Goal: Feedback & Contribution: Submit feedback/report problem

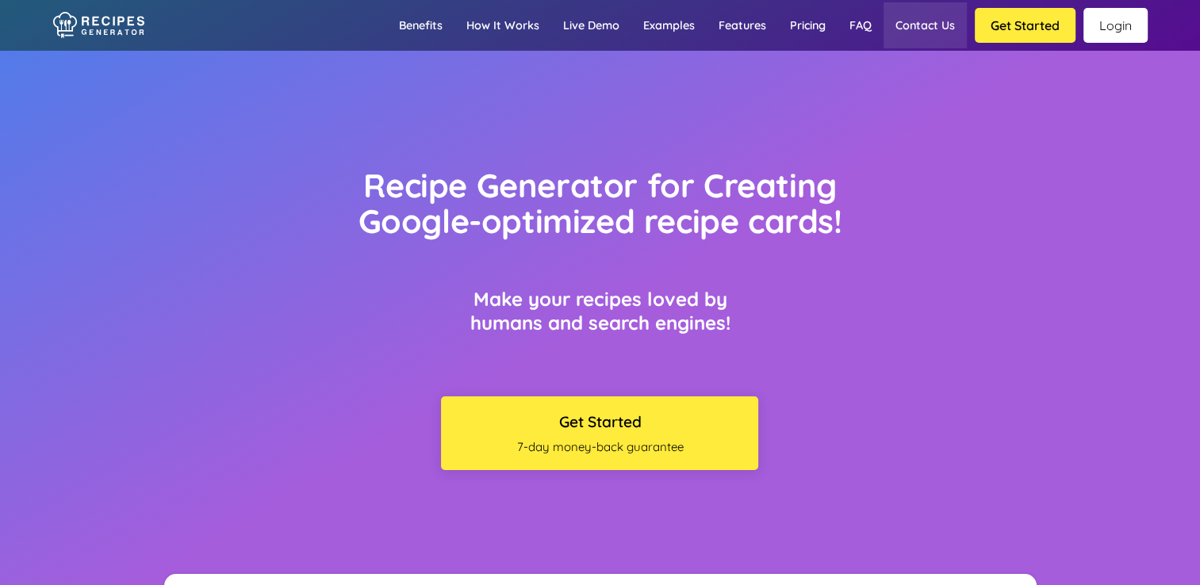
click at [929, 26] on link "Contact us" at bounding box center [924, 25] width 83 height 46
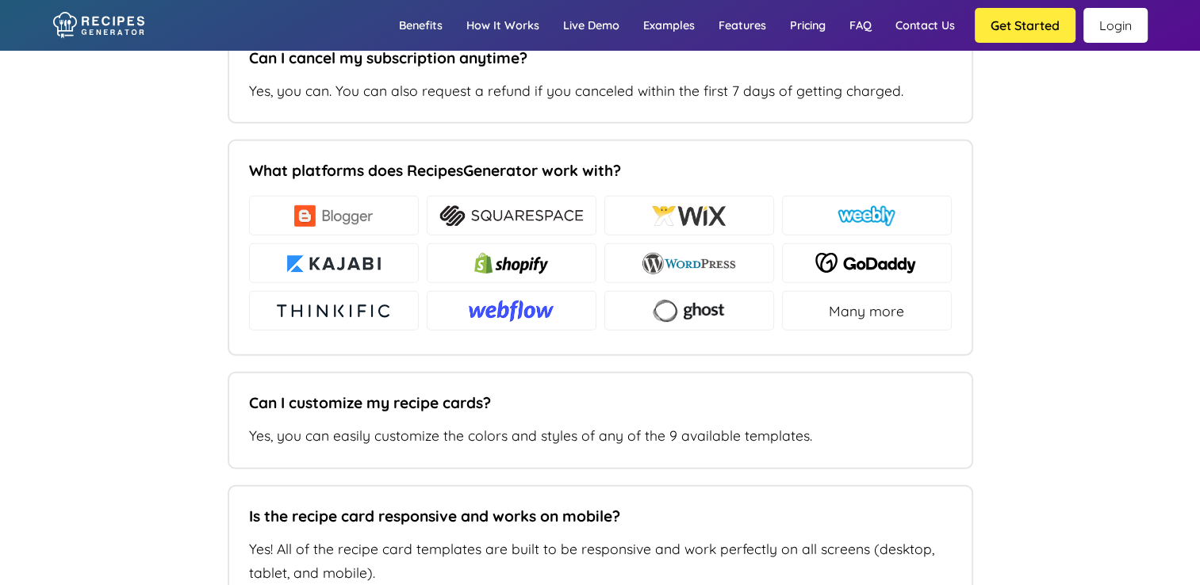
type input "[PERSON_NAME][EMAIL_ADDRESS][DOMAIN_NAME]"
type input "[DOMAIN_NAME]"
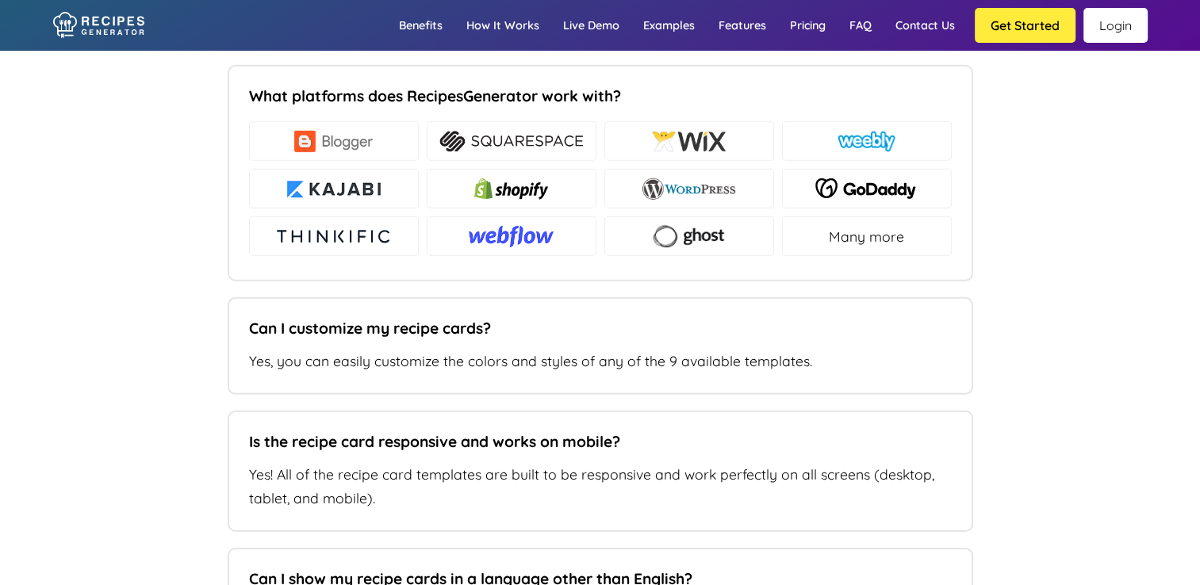
scroll to position [10770, 0]
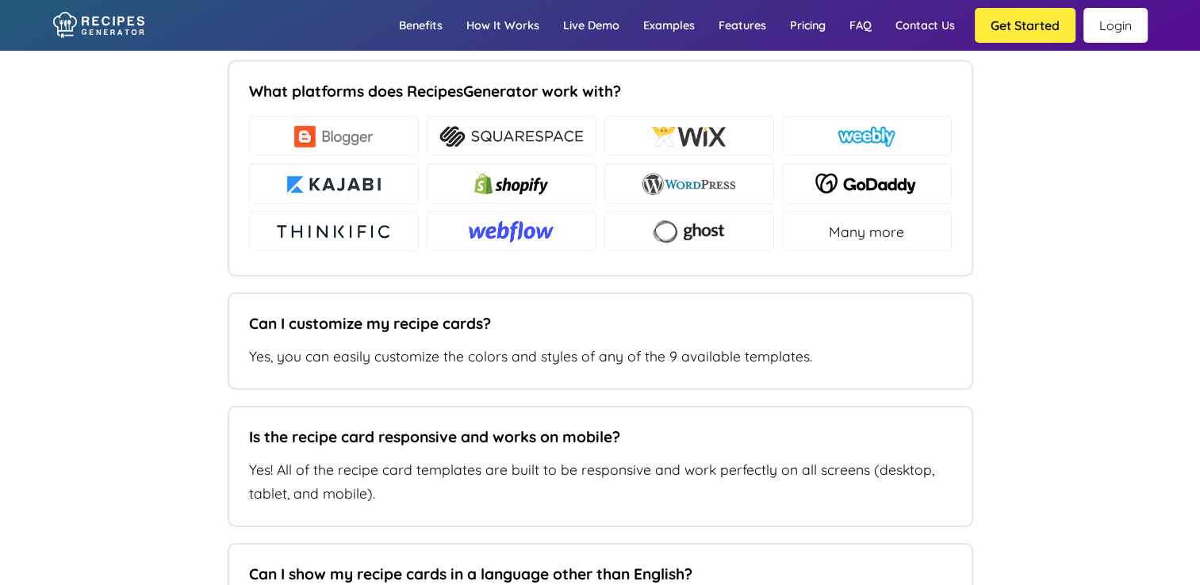
type textarea "Hi, I created some recipes for my website. I do know how to place theme on my s…"
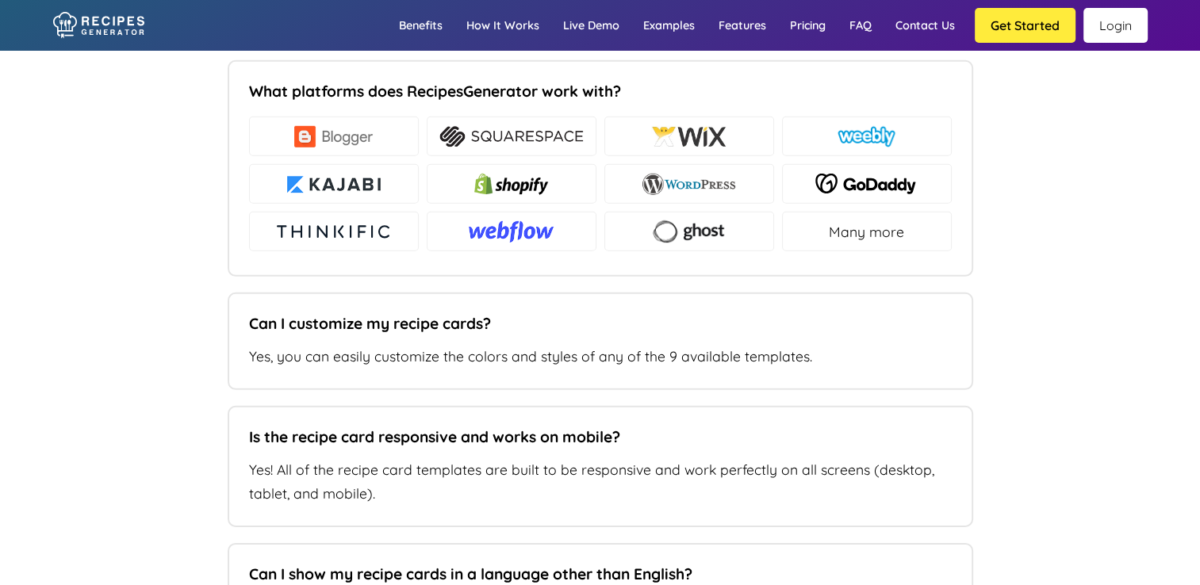
drag, startPoint x: 434, startPoint y: 249, endPoint x: 590, endPoint y: 434, distance: 242.0
paste textarea "Hi [Name/Support Team], I’ve created some recipes for my website and was able t…"
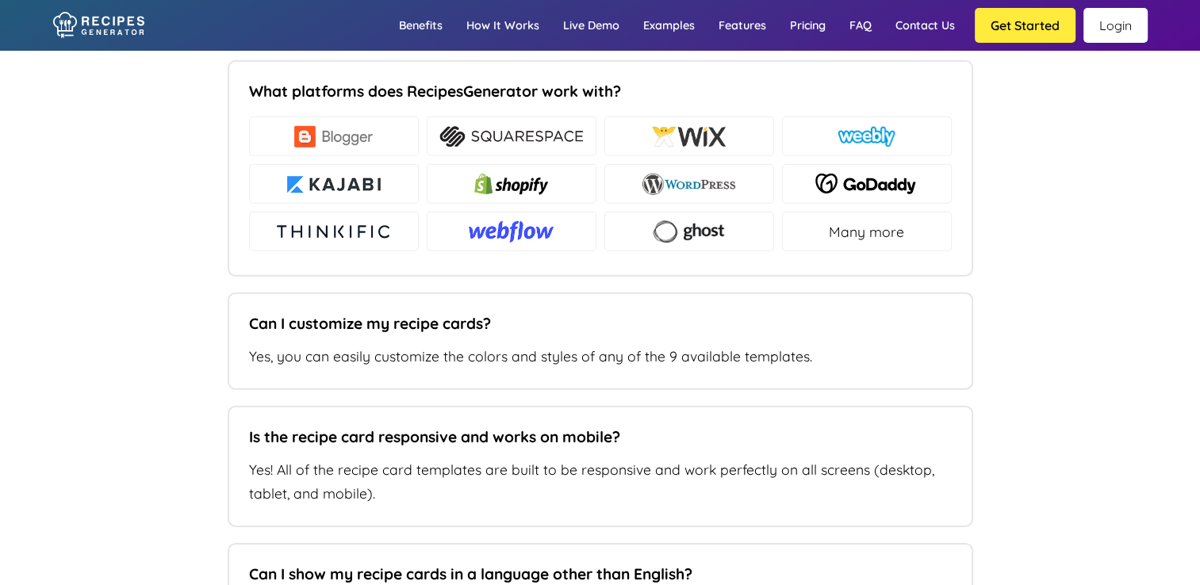
drag, startPoint x: 450, startPoint y: 251, endPoint x: 583, endPoint y: 250, distance: 133.2
type textarea "Hello support team, I’ve created some recipes for my website and was able to ad…"
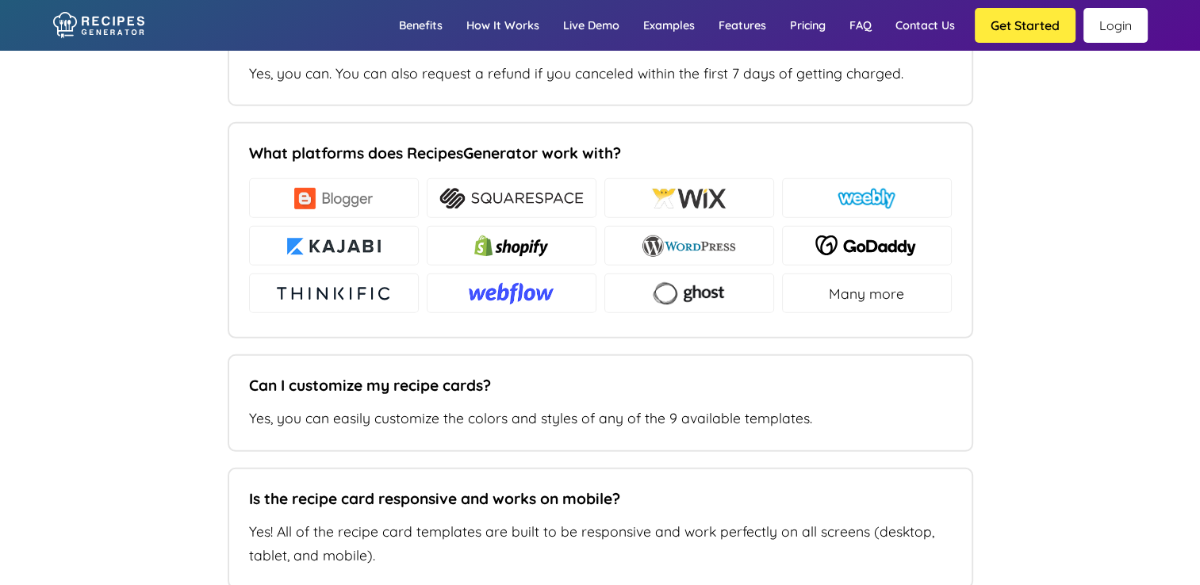
scroll to position [10453, 0]
